Goal: Information Seeking & Learning: Find specific fact

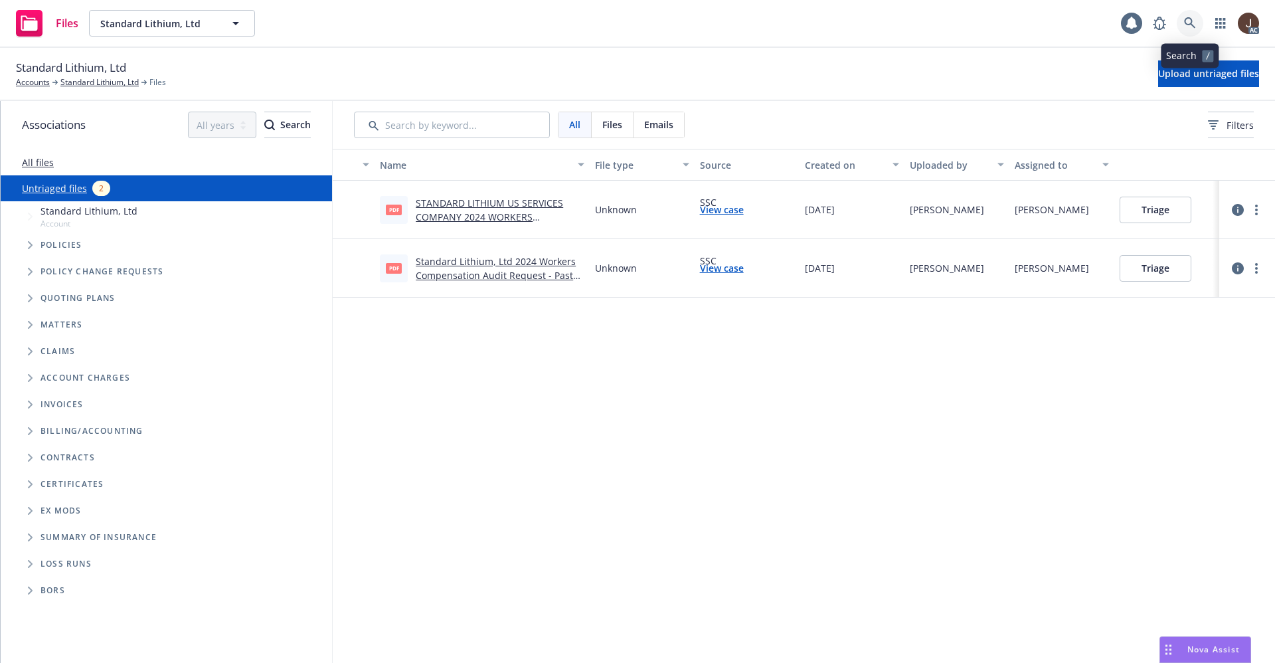
click at [1187, 20] on icon at bounding box center [1190, 23] width 12 height 12
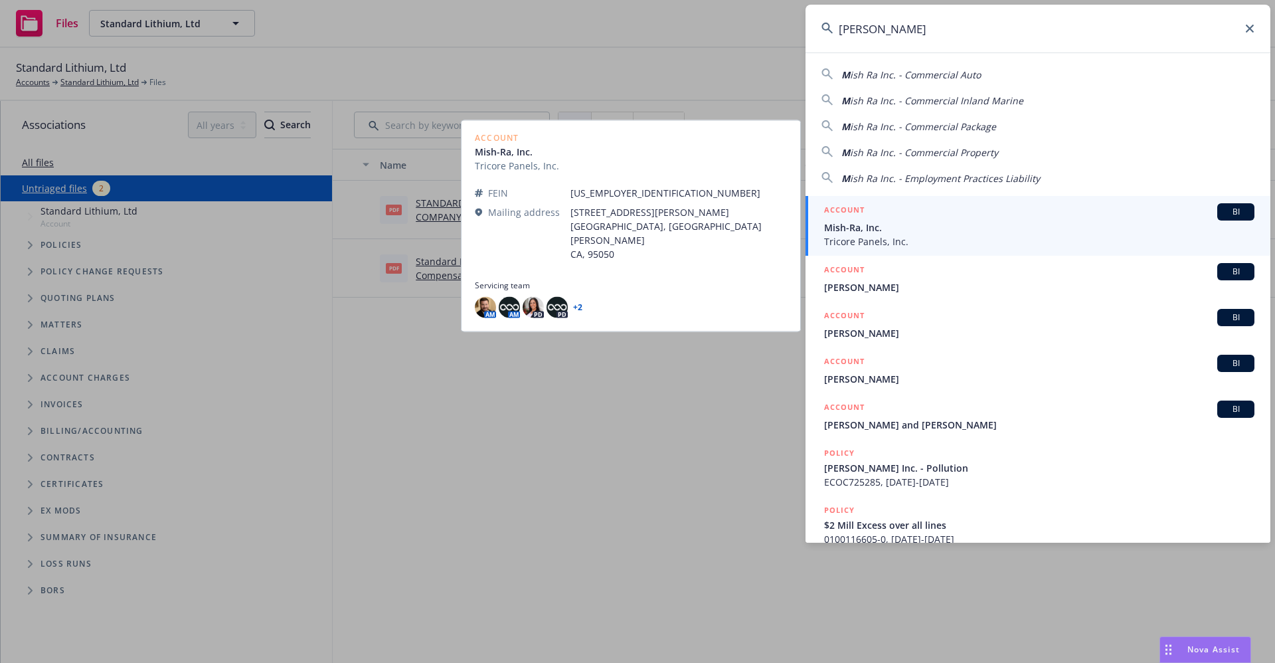
type input "MISH RA"
click at [885, 244] on span "Tricore Panels, Inc." at bounding box center [1039, 241] width 430 height 14
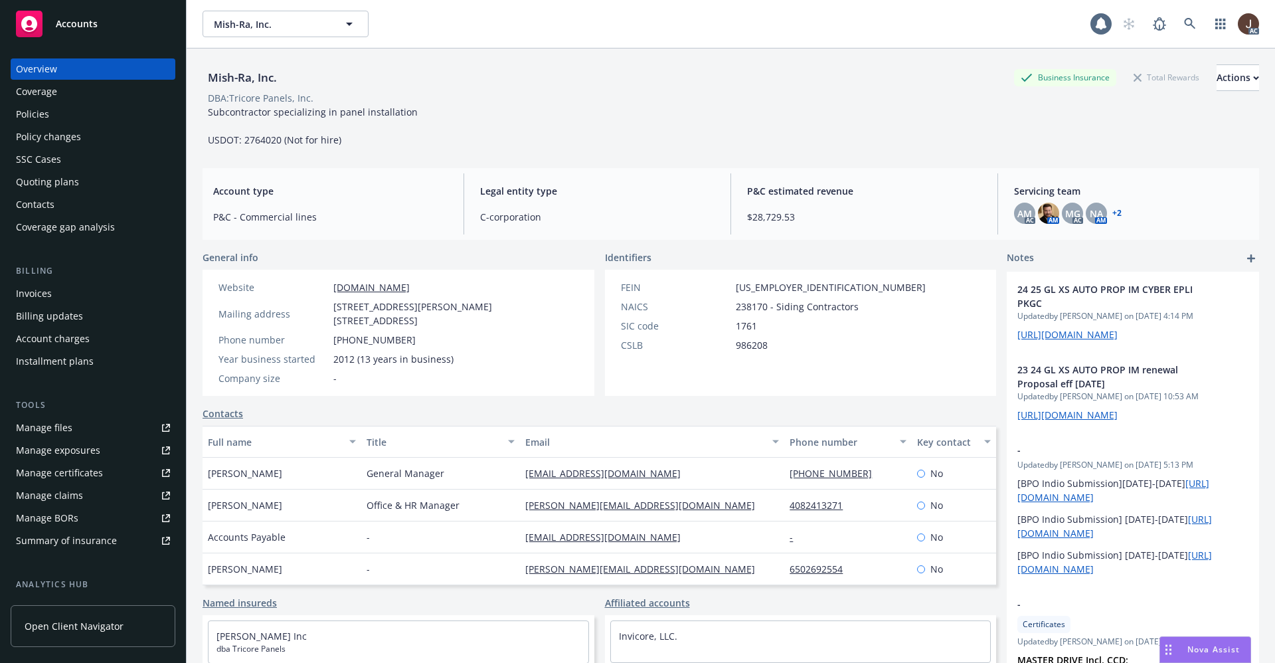
scroll to position [61, 0]
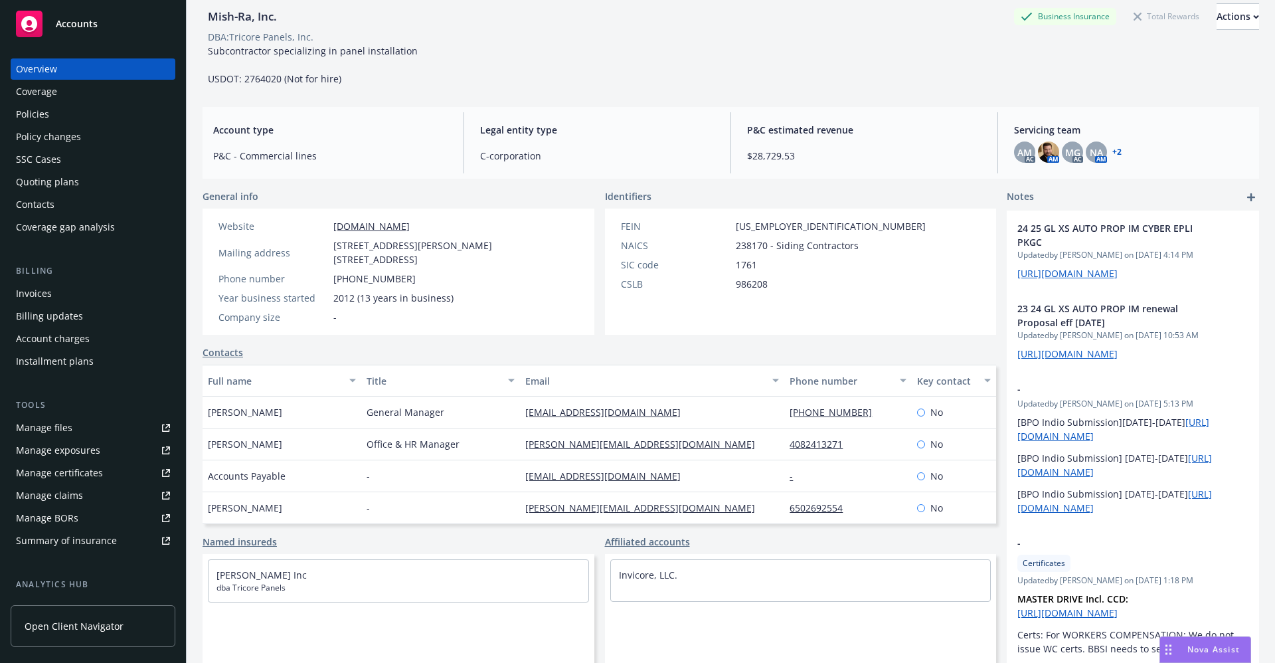
click at [532, 605] on div "Mish RA Inc dba Tricore Panels" at bounding box center [398, 614] width 392 height 121
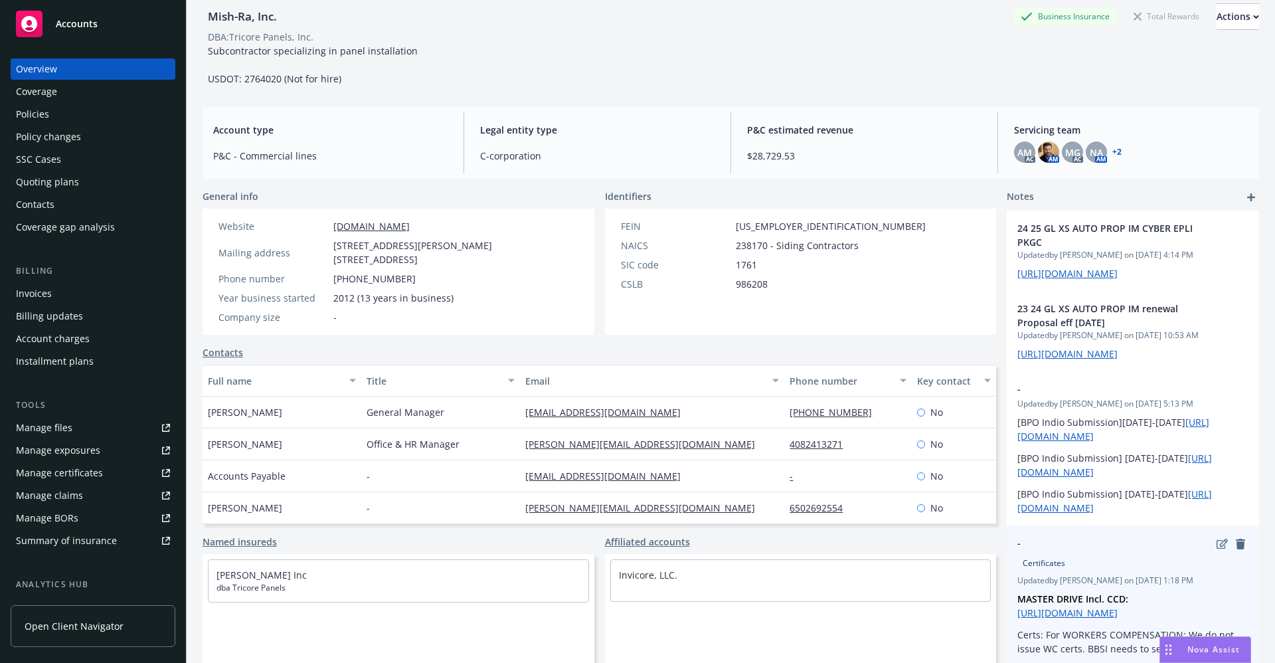
scroll to position [199, 0]
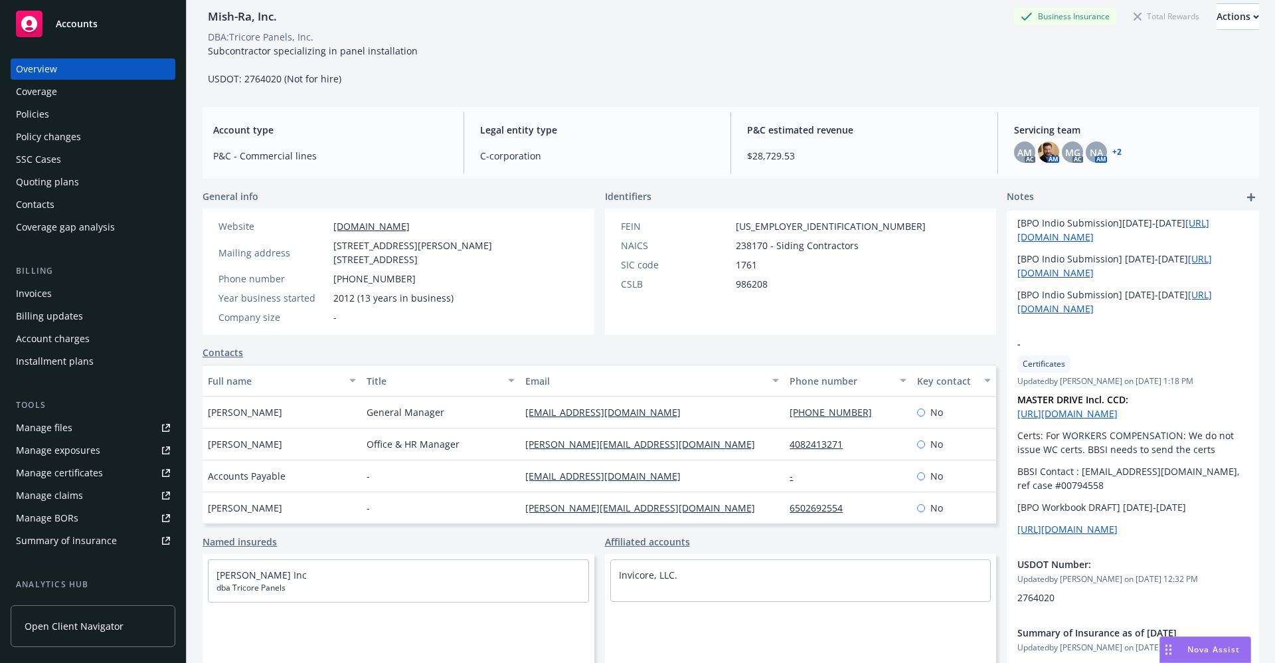
click at [52, 426] on div "Manage files" at bounding box center [44, 427] width 56 height 21
click at [1206, 646] on span "Nova Assist" at bounding box center [1213, 648] width 52 height 11
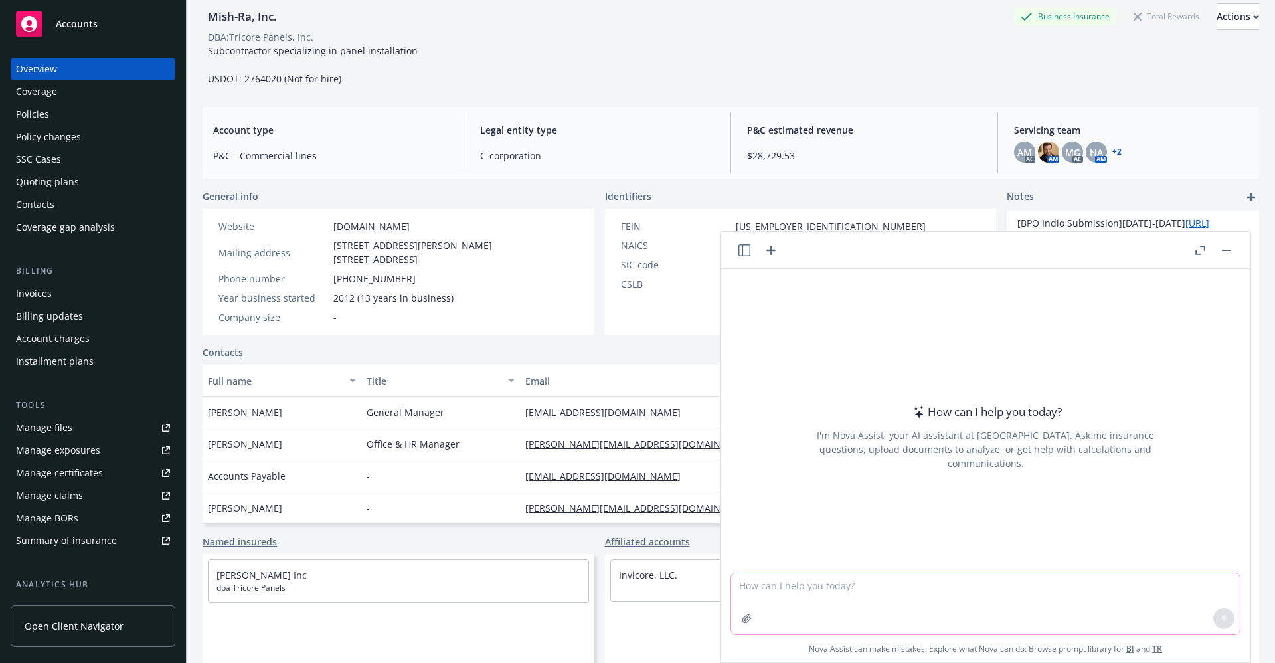
click at [777, 589] on textarea at bounding box center [985, 603] width 509 height 61
type textarea "l"
type textarea "Lusardi Construction"
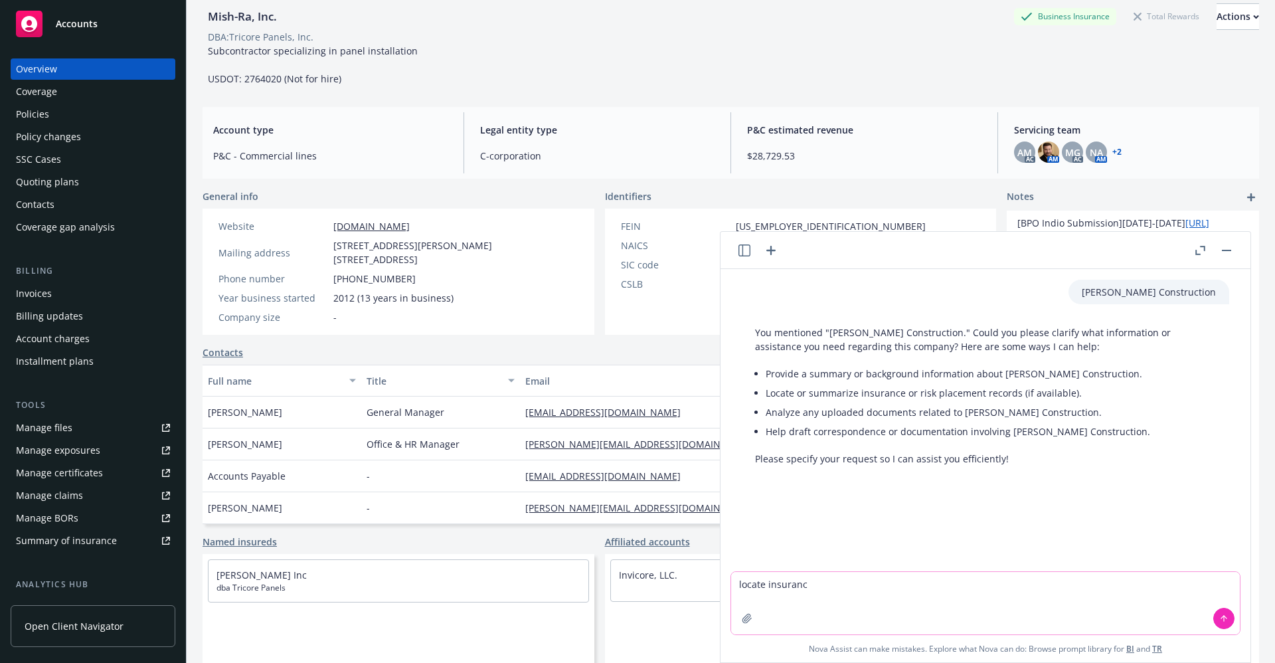
type textarea "locate insurance"
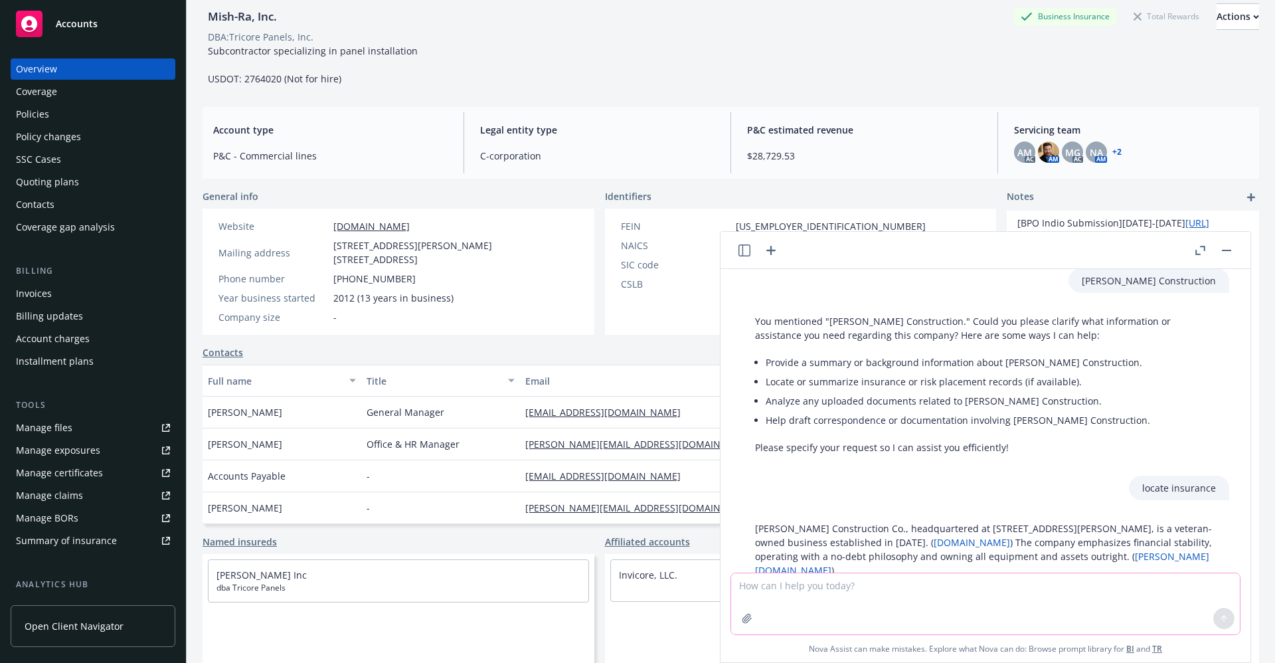
scroll to position [111, 0]
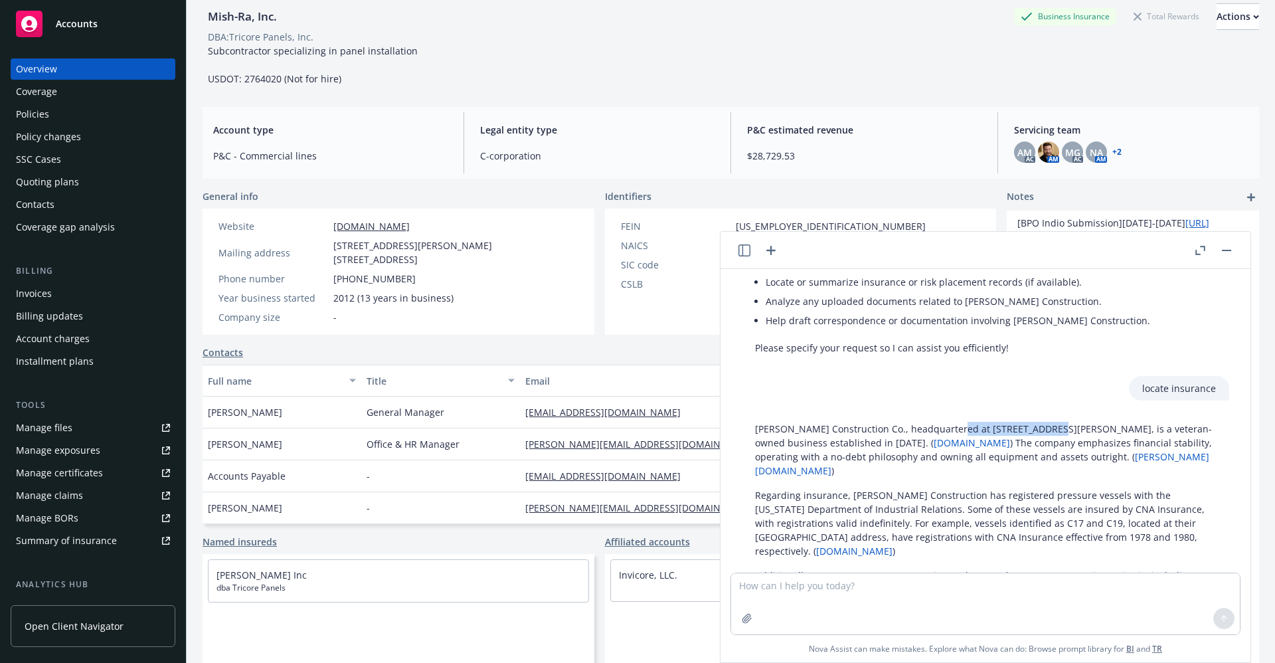
drag, startPoint x: 945, startPoint y: 428, endPoint x: 1032, endPoint y: 422, distance: 87.2
click at [1032, 422] on p "Lusardi Construction Co., headquartered at 1570 Linda Vista Dr., San Marcos, CA…" at bounding box center [985, 450] width 461 height 56
copy p "1570 Linda Vista Dr."
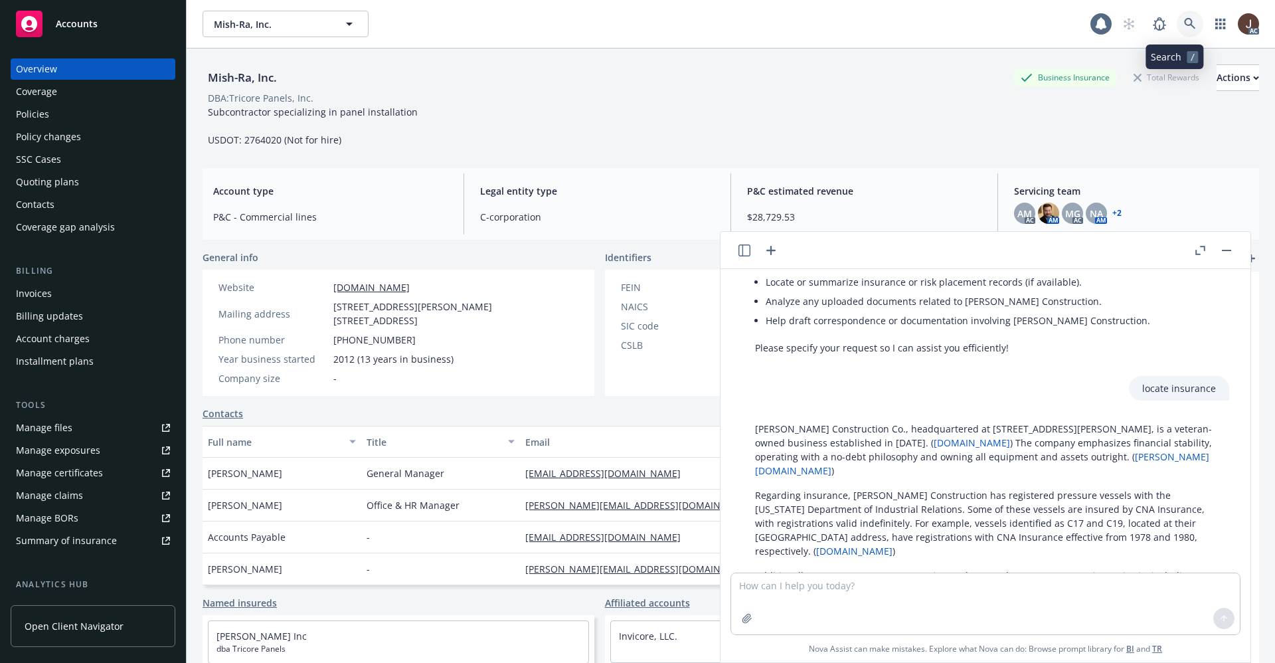
click at [1184, 26] on icon at bounding box center [1190, 24] width 12 height 12
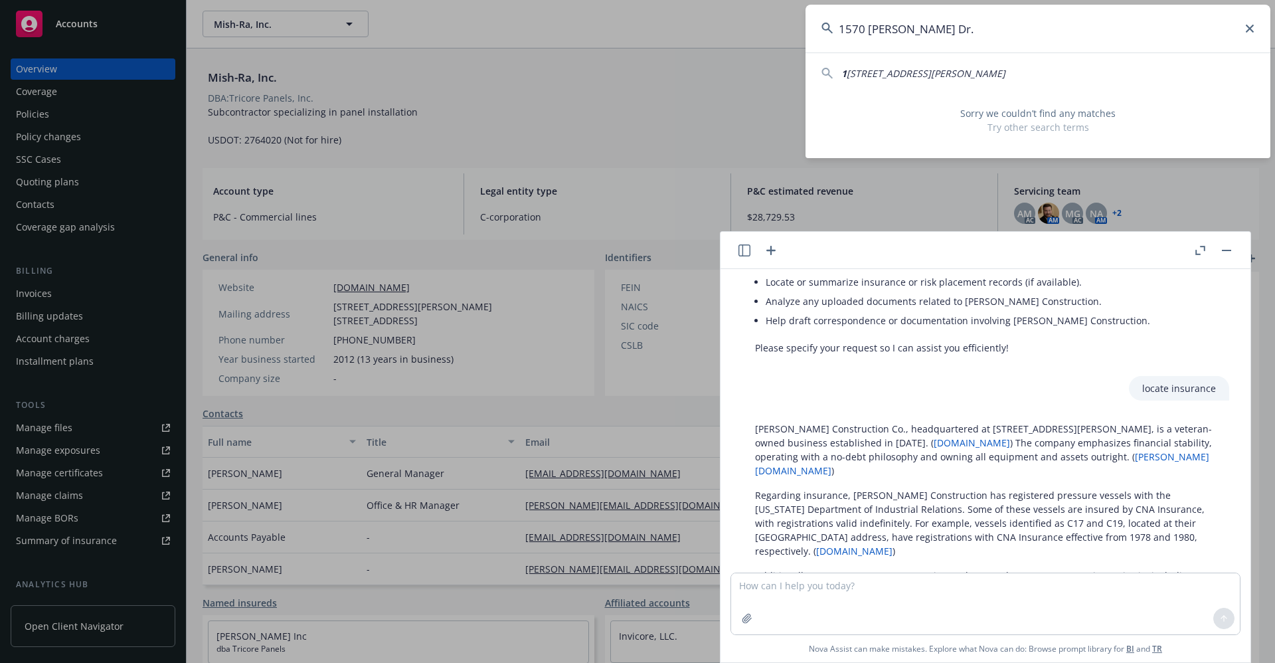
drag, startPoint x: 943, startPoint y: 33, endPoint x: 813, endPoint y: 29, distance: 130.9
click at [813, 29] on input "1570 Linda Vista Dr." at bounding box center [1037, 29] width 465 height 48
click at [965, 35] on input "1570 Linda Vista Dr." at bounding box center [1037, 29] width 465 height 48
drag, startPoint x: 966, startPoint y: 33, endPoint x: 850, endPoint y: 31, distance: 116.2
click at [850, 31] on input "1570 Linda Vista Dr." at bounding box center [1037, 29] width 465 height 48
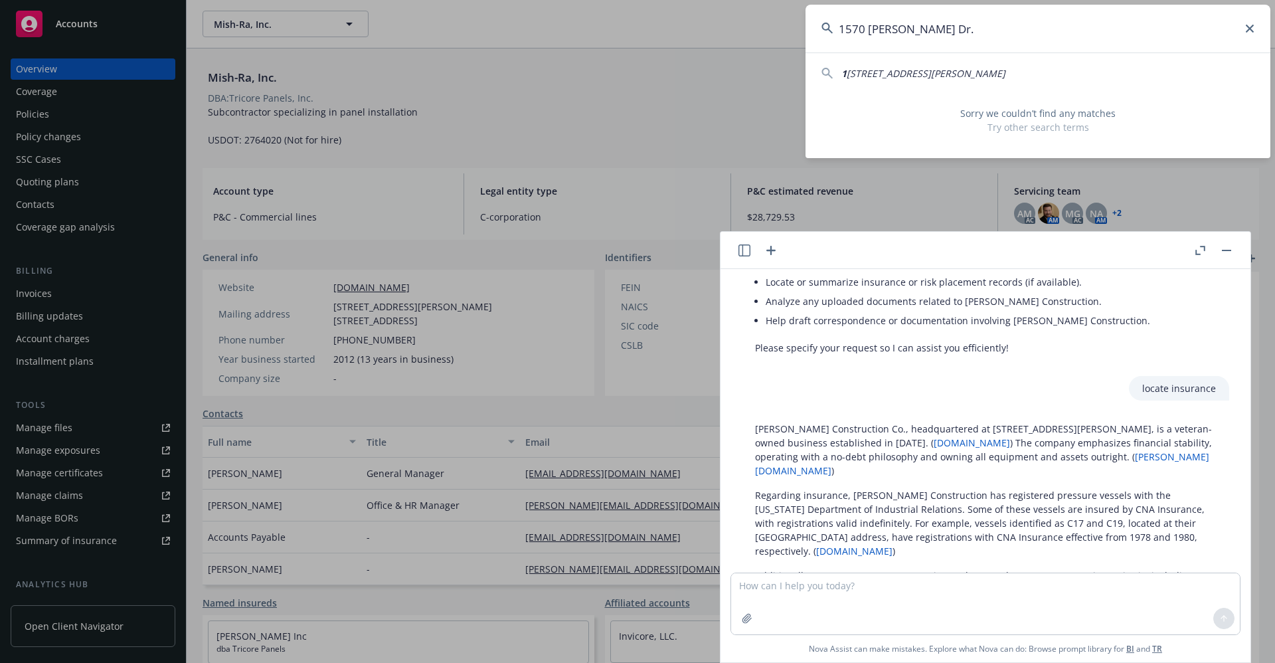
paste input "AES1225080"
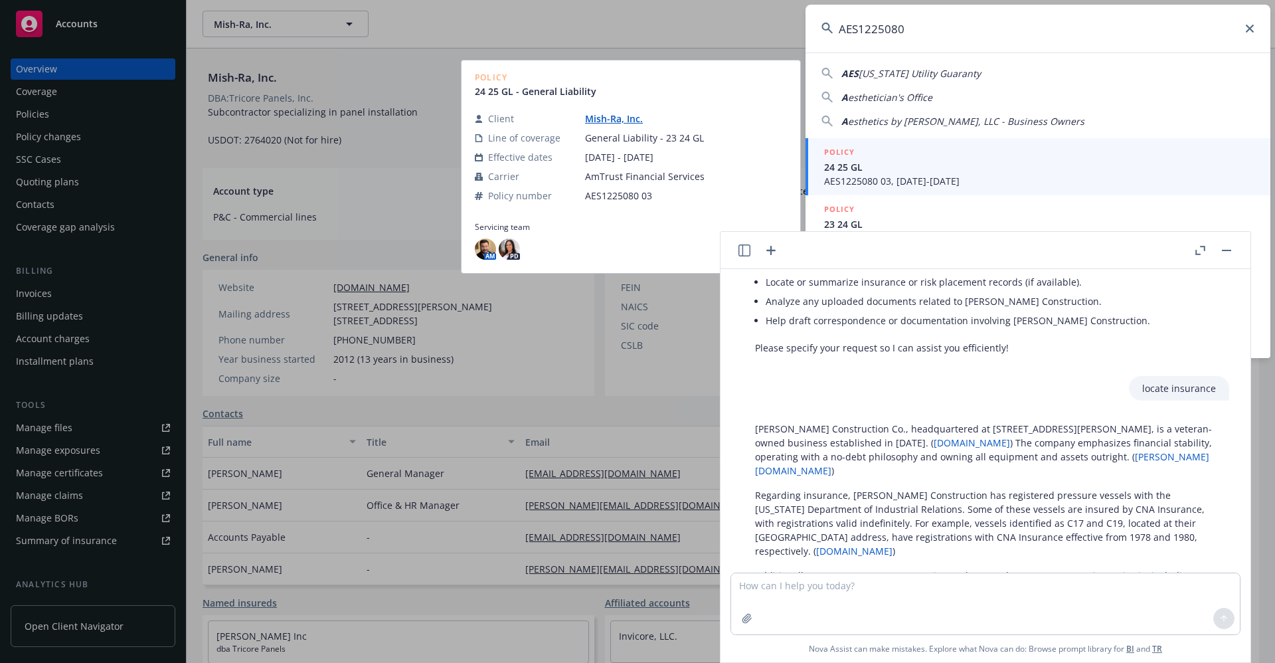
type input "AES1225080"
click at [599, 119] on link "Mish-Ra, Inc." at bounding box center [619, 118] width 68 height 13
click at [860, 177] on span "AES1225080 03, 08/09/2024-08/09/2025" at bounding box center [1039, 181] width 430 height 14
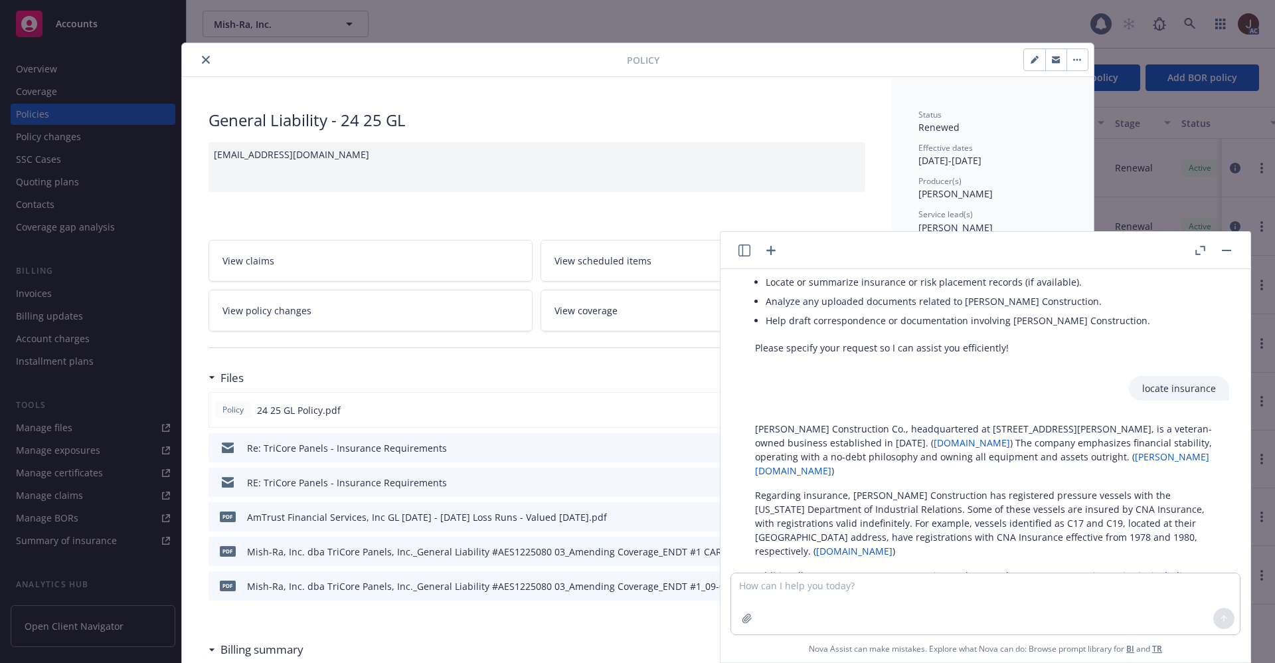
click at [1229, 250] on rect "button" at bounding box center [1226, 250] width 9 height 1
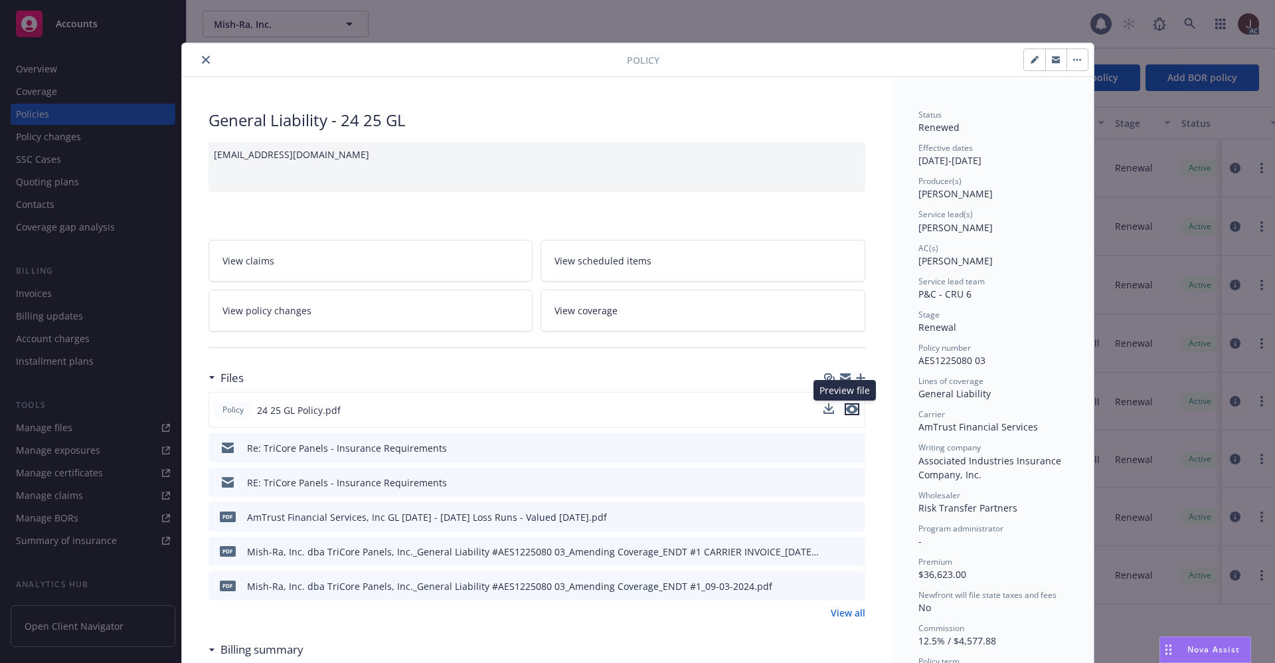
click at [846, 410] on icon "preview file" at bounding box center [852, 408] width 12 height 9
drag, startPoint x: 913, startPoint y: 361, endPoint x: 1000, endPoint y: 362, distance: 86.3
click at [1000, 362] on div "Policy number AES1225080 03" at bounding box center [992, 354] width 149 height 25
click at [989, 362] on div "Policy number AES1225080 03" at bounding box center [992, 354] width 149 height 25
drag, startPoint x: 911, startPoint y: 363, endPoint x: 1002, endPoint y: 362, distance: 91.6
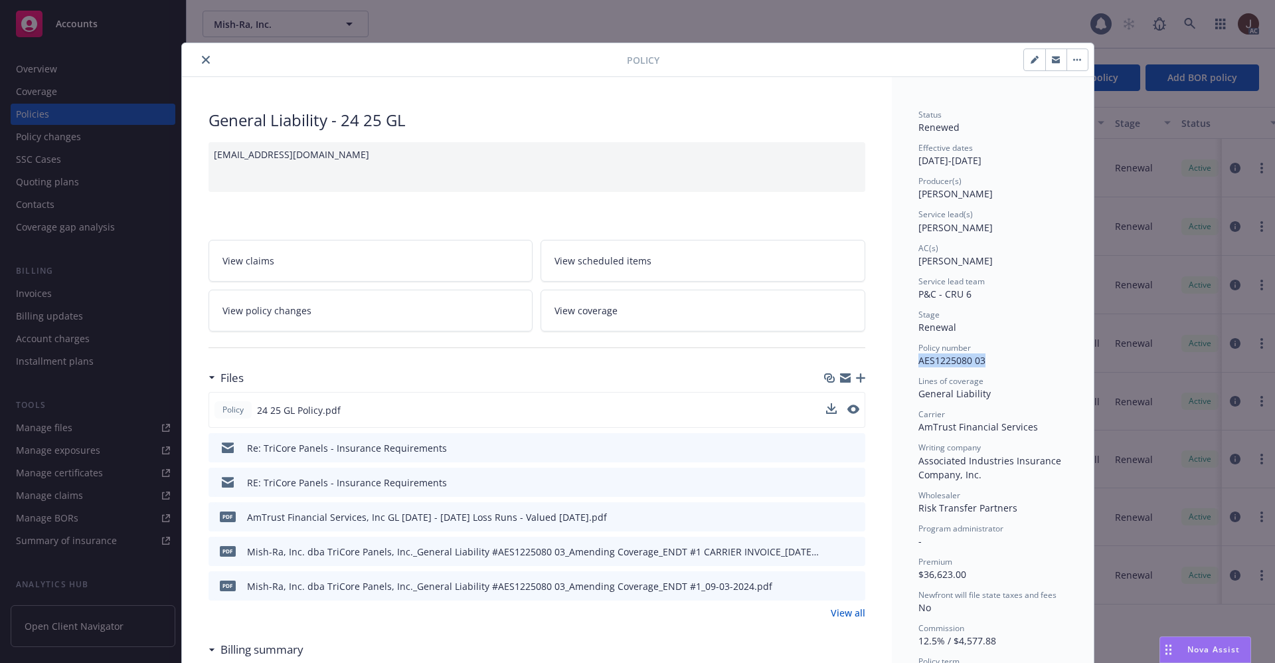
click at [1002, 362] on div "Policy number AES1225080 03" at bounding box center [992, 354] width 149 height 25
copy span "AES1225080 03"
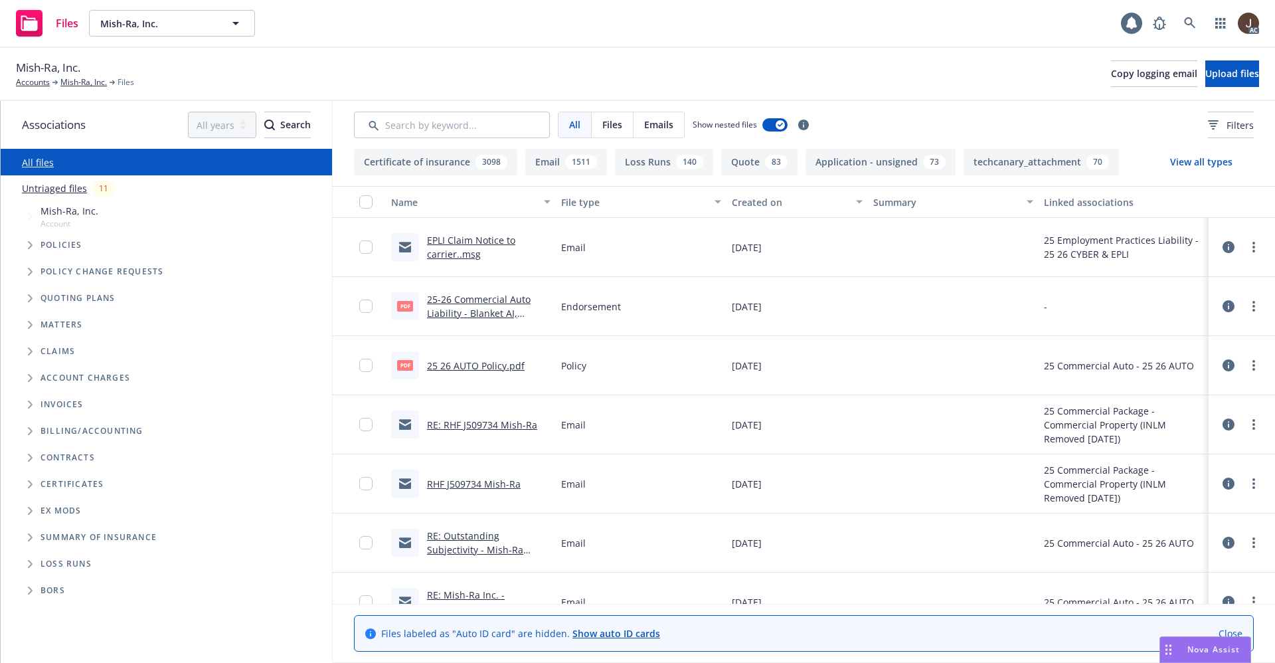
click at [58, 192] on link "Untriaged files" at bounding box center [54, 188] width 65 height 14
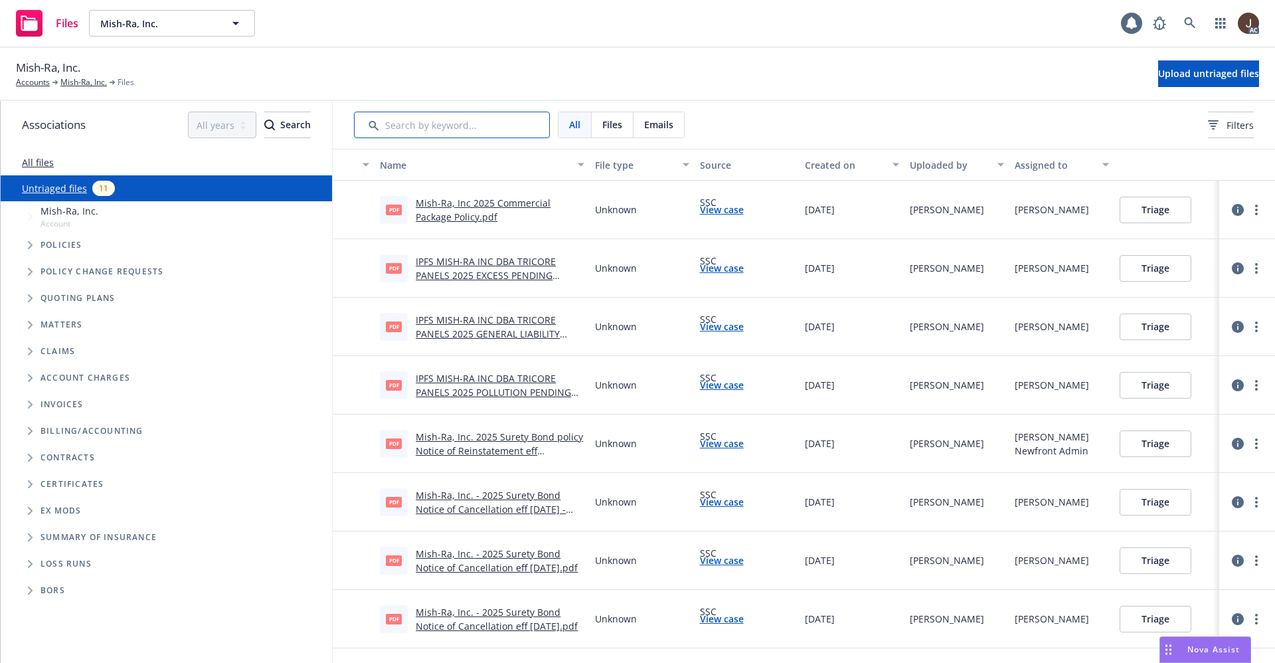
click at [408, 118] on input "Search by keyword..." at bounding box center [452, 125] width 196 height 27
